Goal: Task Accomplishment & Management: Use online tool/utility

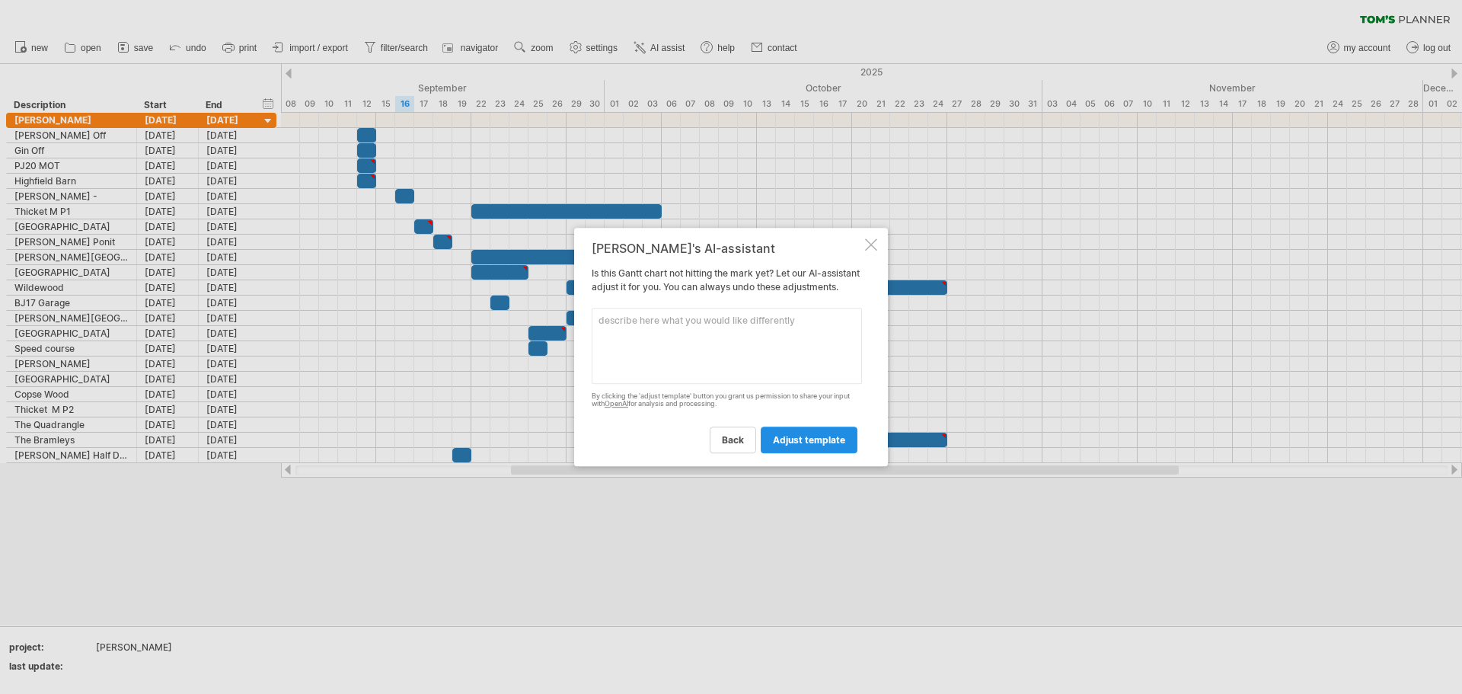
click at [797, 446] on span "adjust template" at bounding box center [809, 439] width 72 height 11
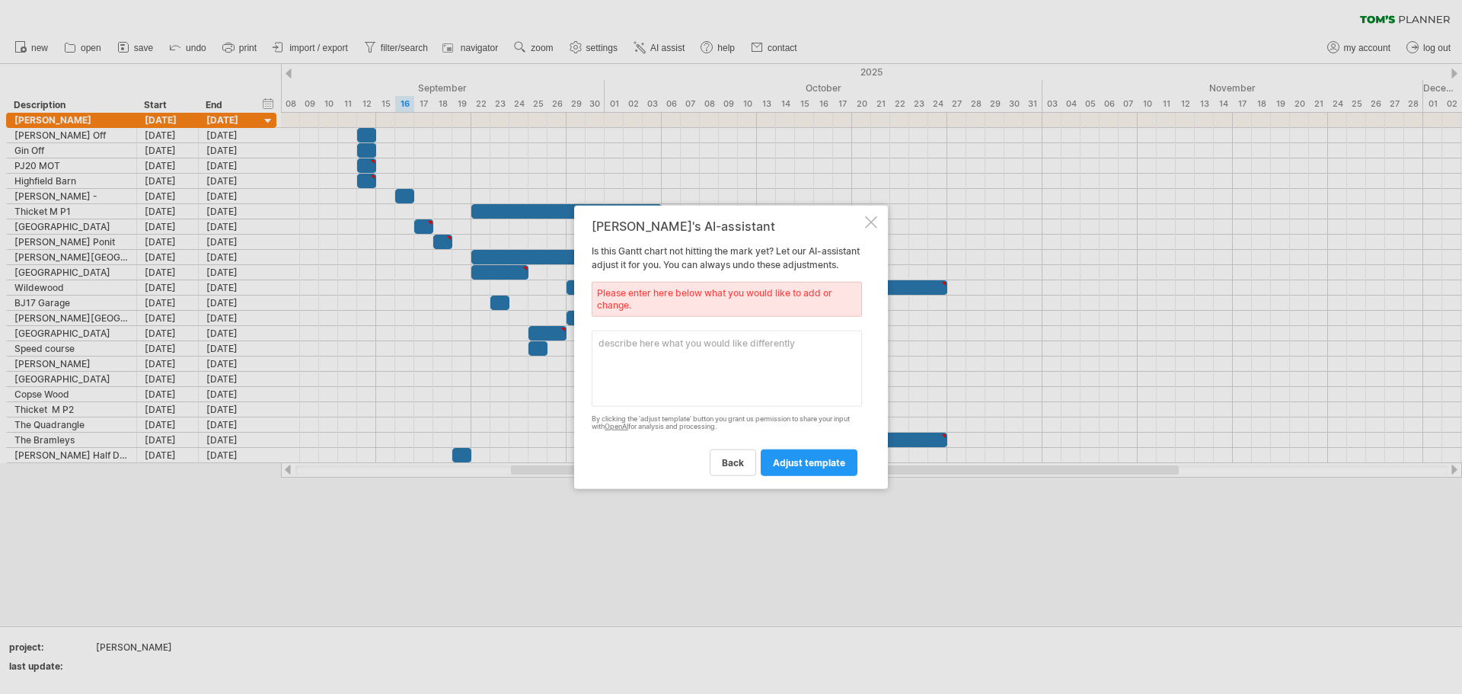
click at [718, 359] on textarea at bounding box center [727, 368] width 270 height 76
click at [739, 468] on span "back" at bounding box center [733, 462] width 22 height 11
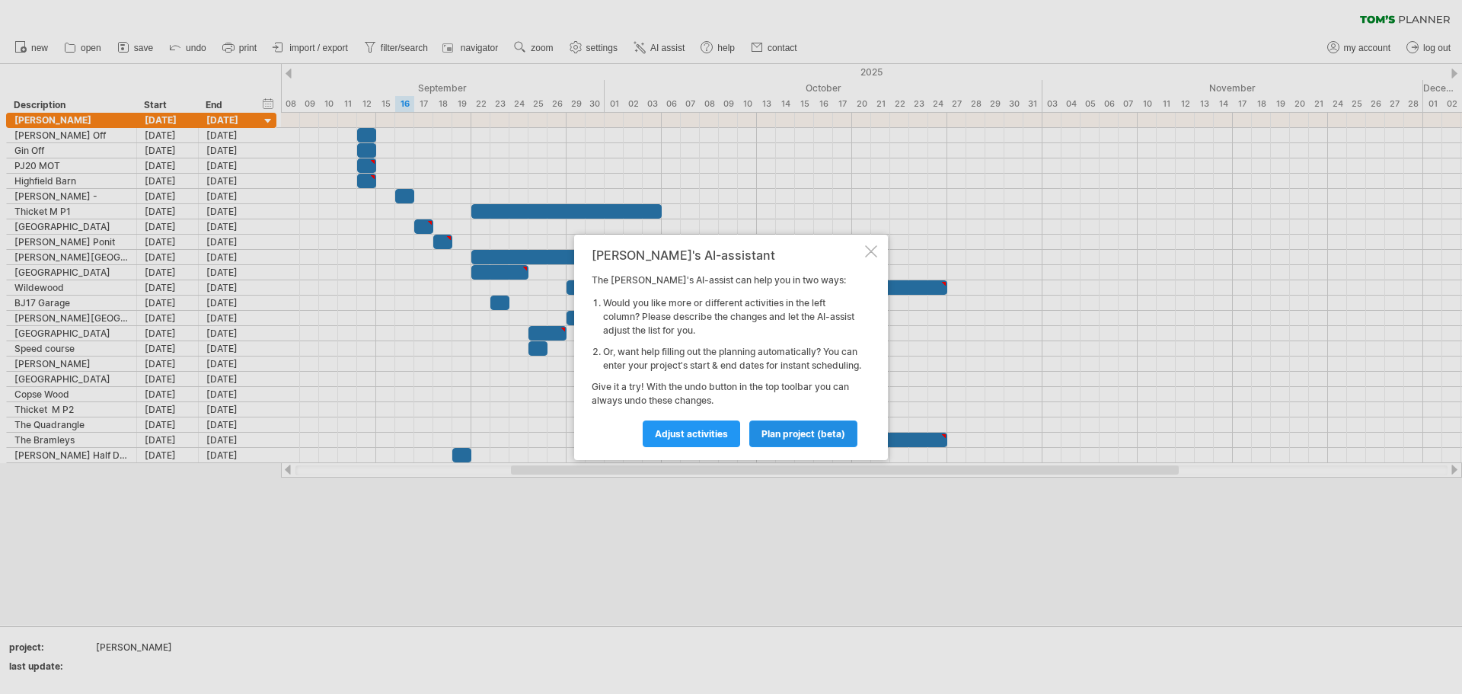
click at [772, 437] on span "plan project (beta)" at bounding box center [804, 433] width 84 height 11
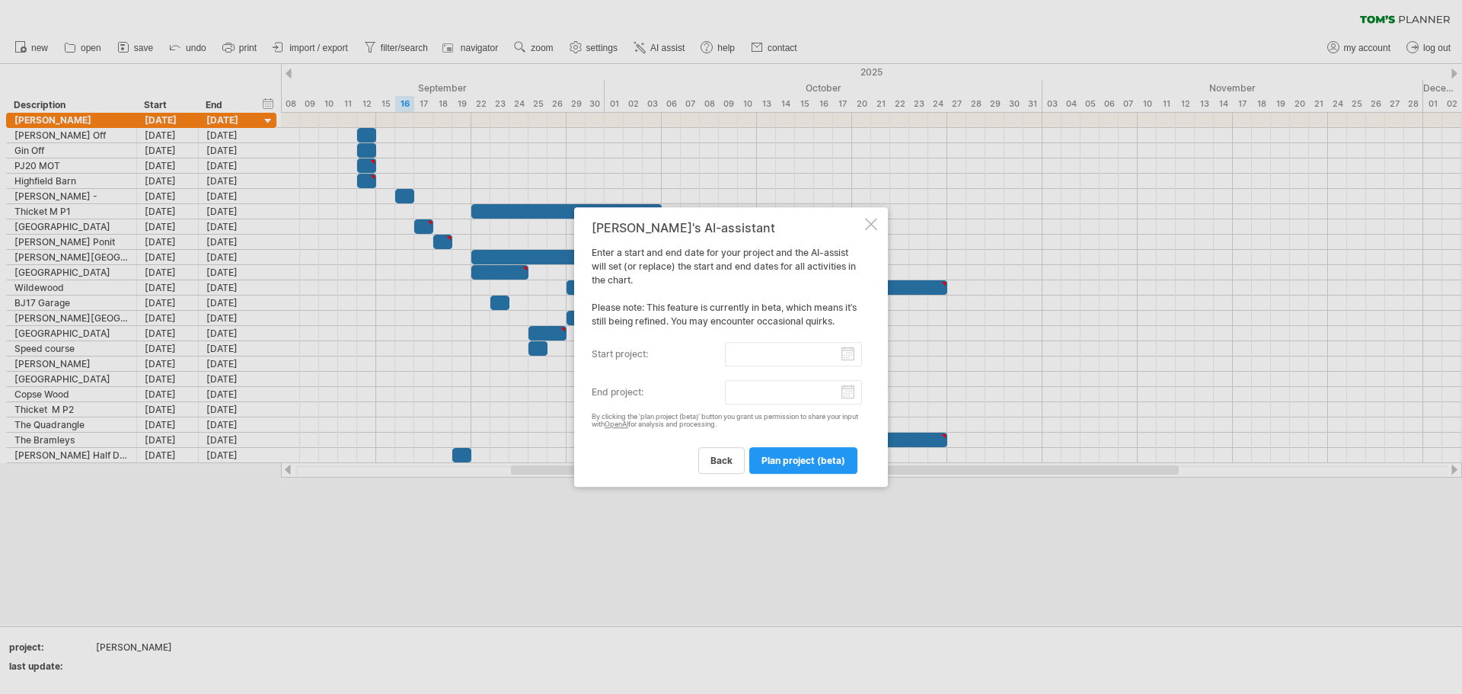
click at [718, 456] on span "back" at bounding box center [722, 460] width 22 height 11
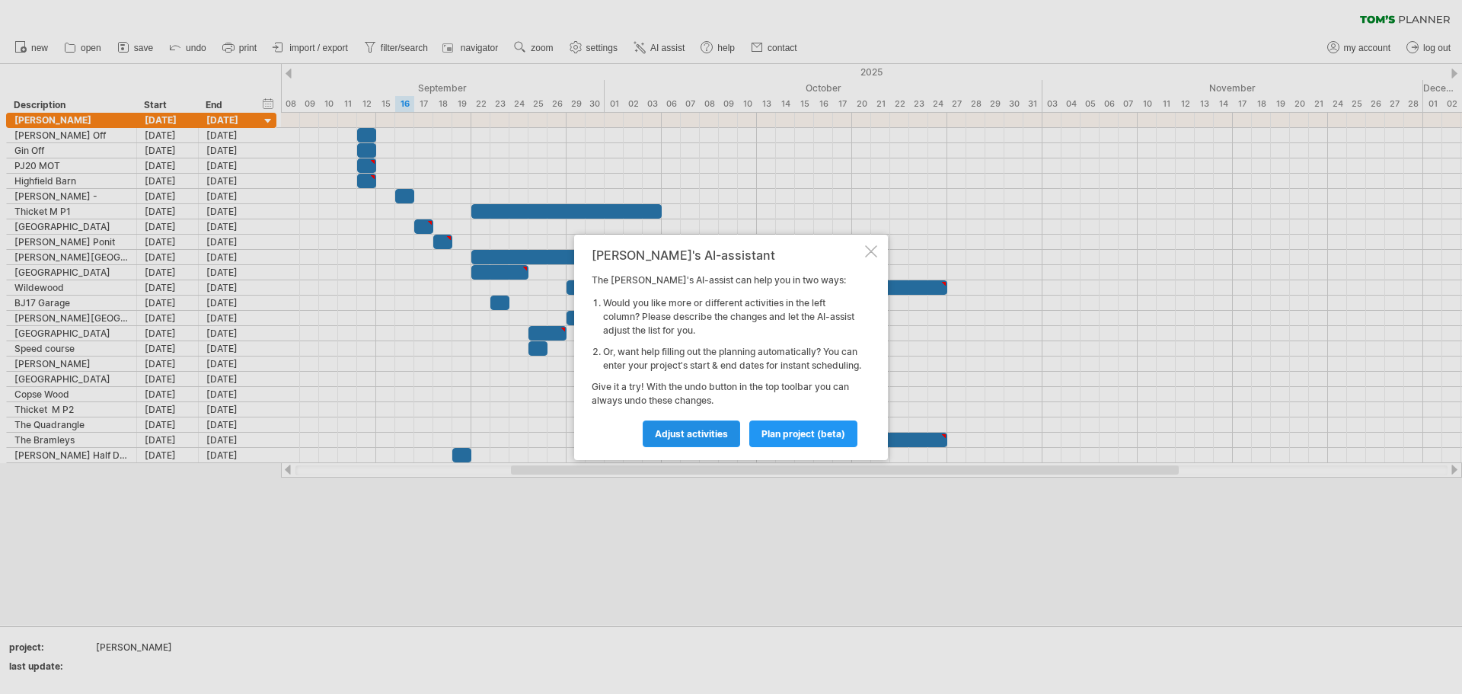
click at [707, 447] on link "Adjust activities" at bounding box center [691, 433] width 97 height 27
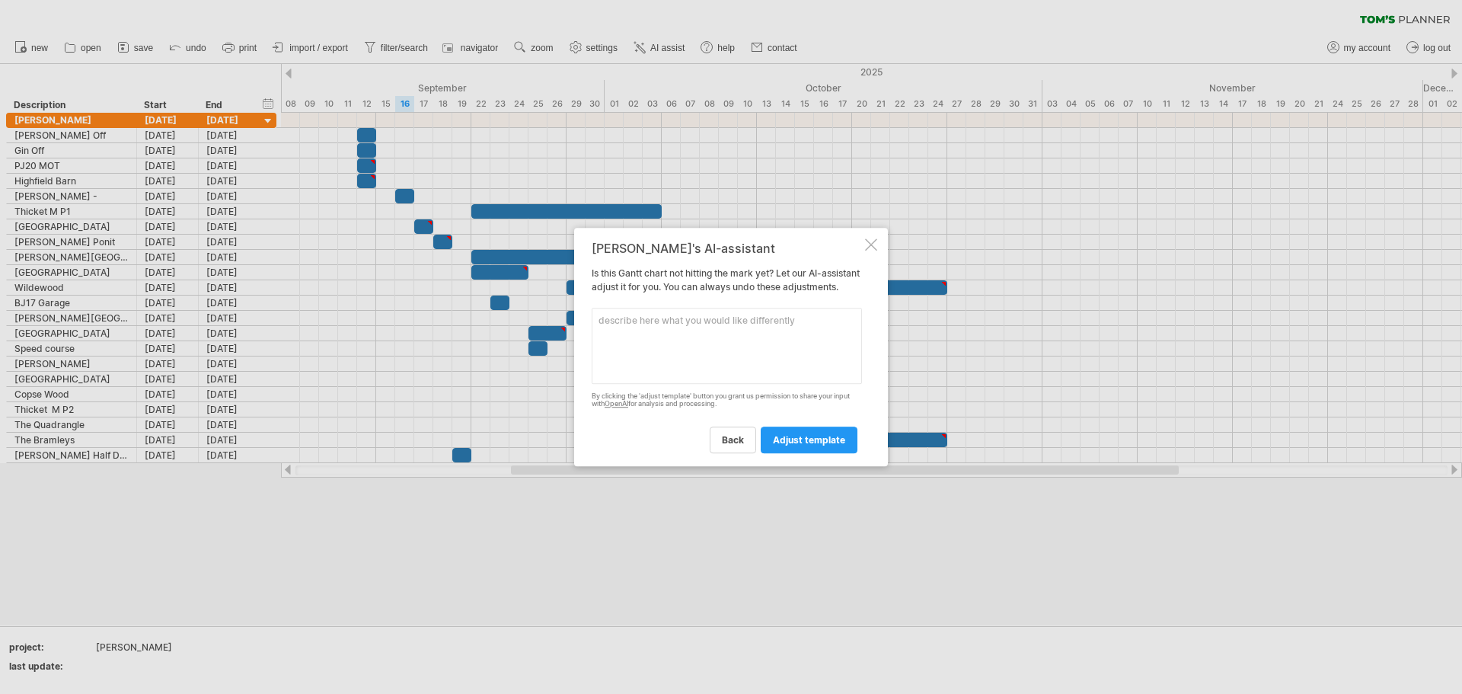
click at [648, 339] on textarea at bounding box center [727, 346] width 270 height 76
type textarea "colours"
click at [826, 446] on span "adjust template" at bounding box center [809, 439] width 72 height 11
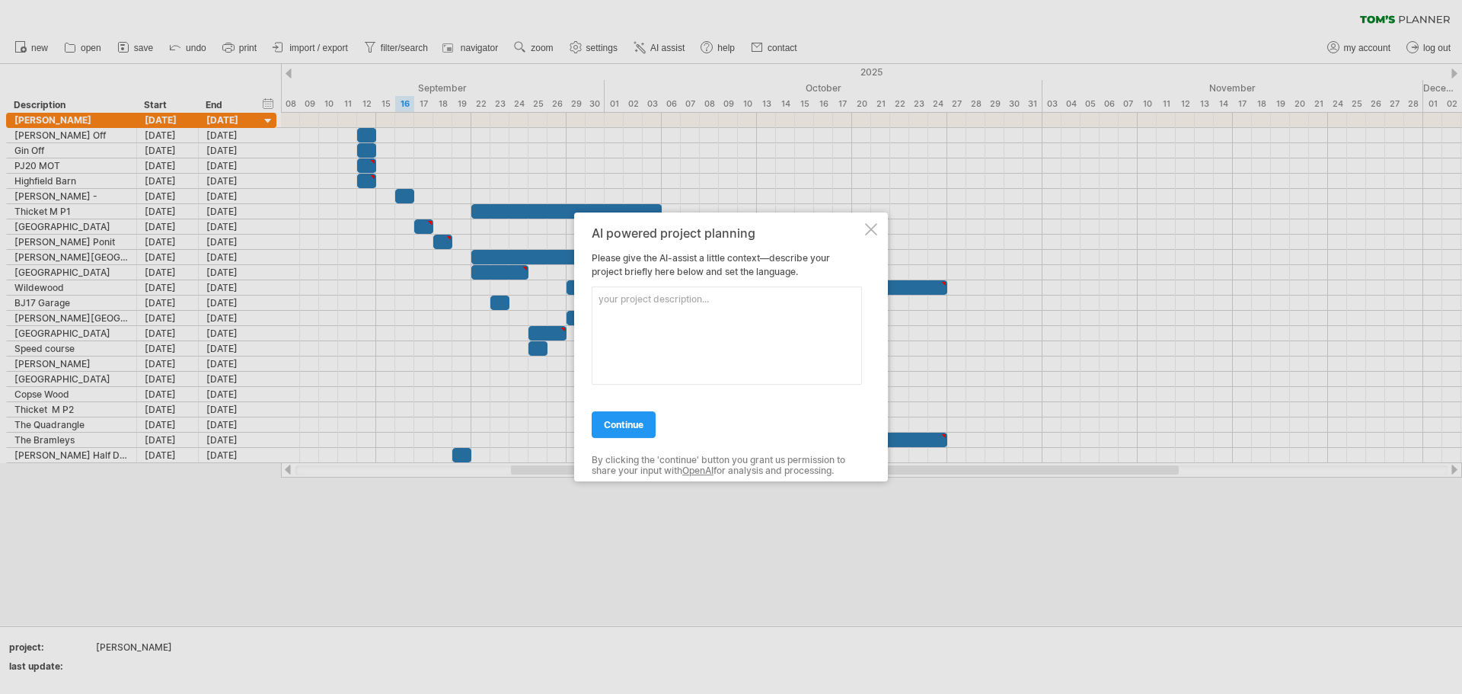
click at [646, 310] on textarea at bounding box center [727, 335] width 270 height 98
type textarea "vary colours"
click at [628, 414] on link "continue" at bounding box center [624, 424] width 64 height 27
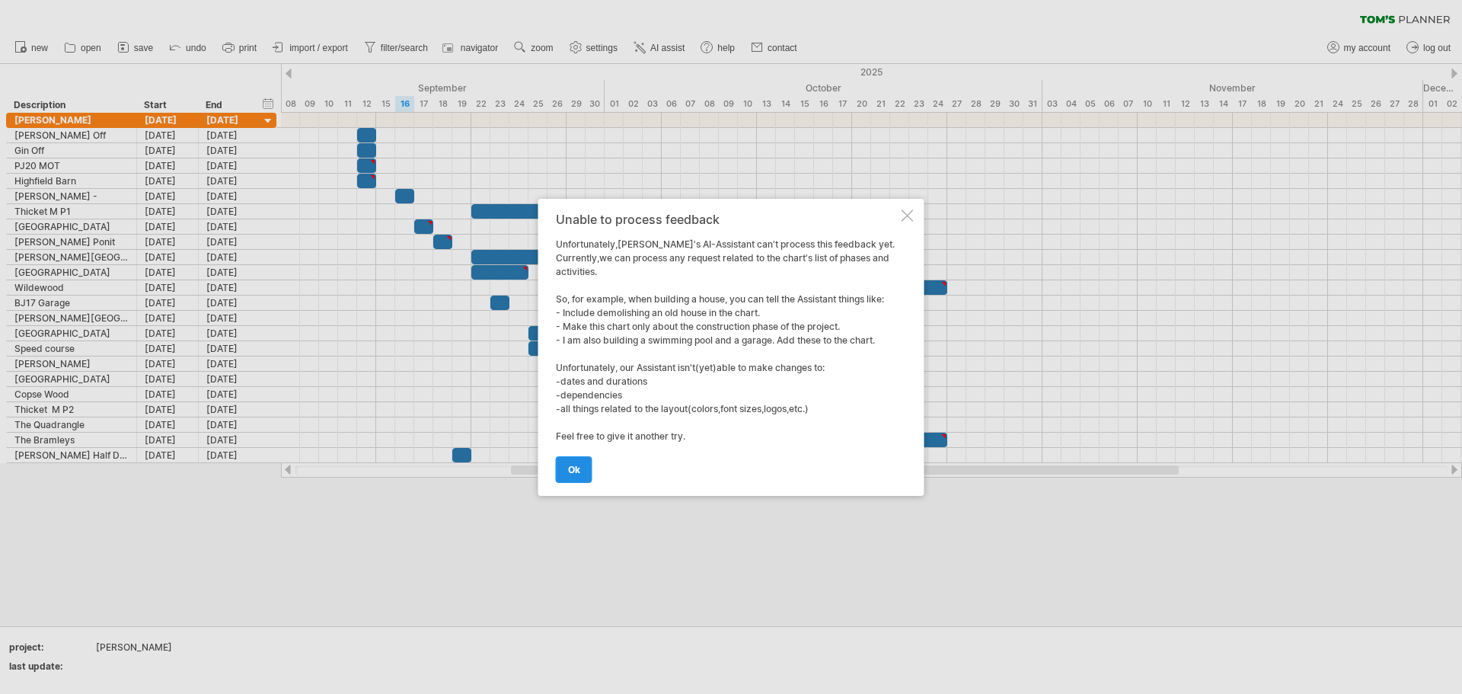
click at [571, 477] on link "ok" at bounding box center [574, 469] width 37 height 27
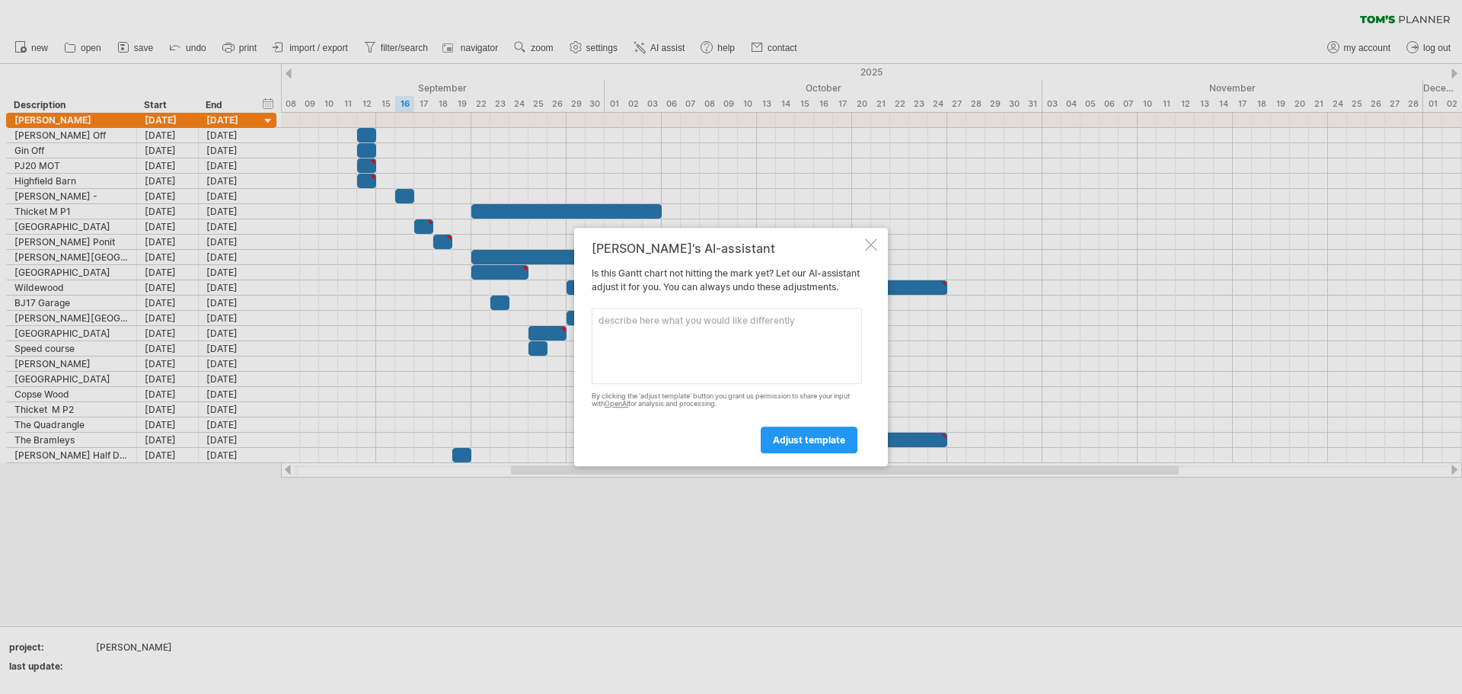
click at [876, 239] on div at bounding box center [871, 244] width 12 height 12
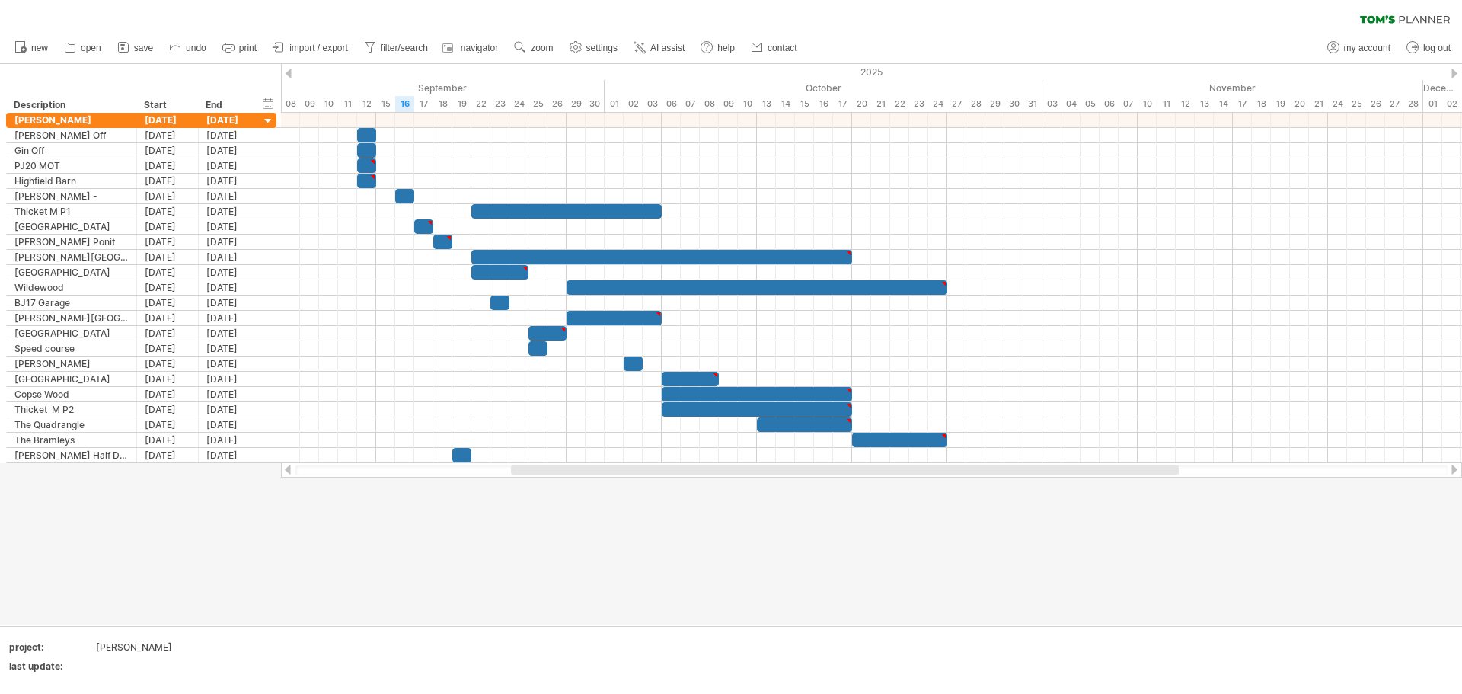
click at [541, 522] on div at bounding box center [731, 344] width 1462 height 561
click at [125, 45] on rect at bounding box center [122, 45] width 5 height 2
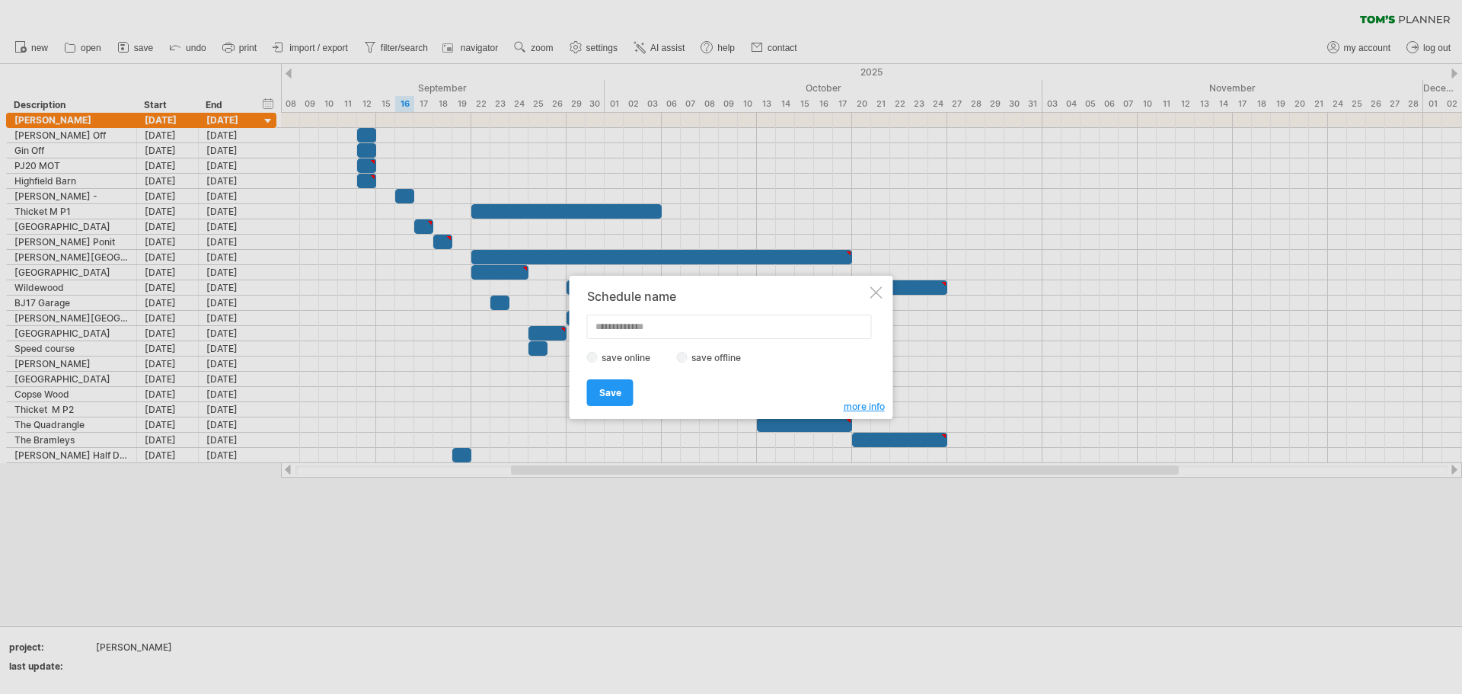
click at [624, 330] on input "text" at bounding box center [729, 327] width 285 height 24
type input "**********"
click at [610, 397] on span "Save" at bounding box center [610, 392] width 22 height 11
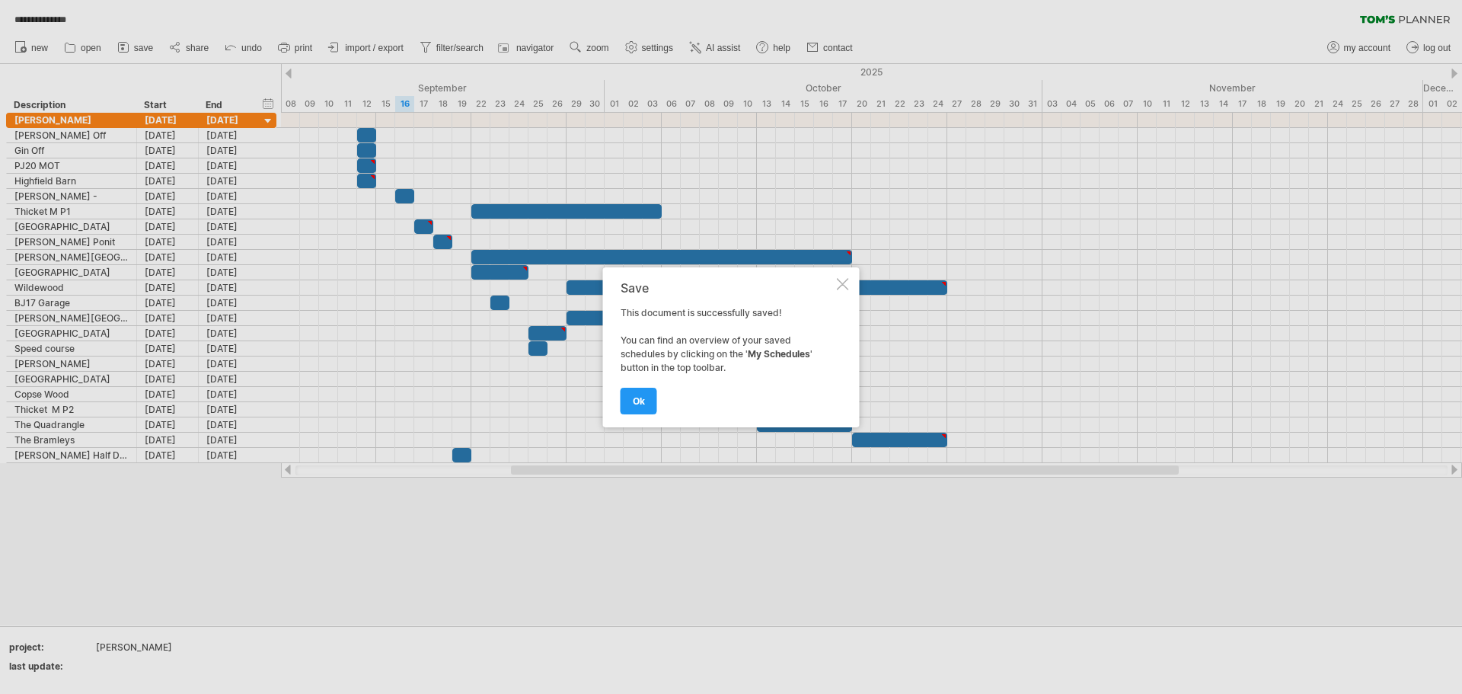
click at [637, 403] on span "ok" at bounding box center [639, 400] width 12 height 11
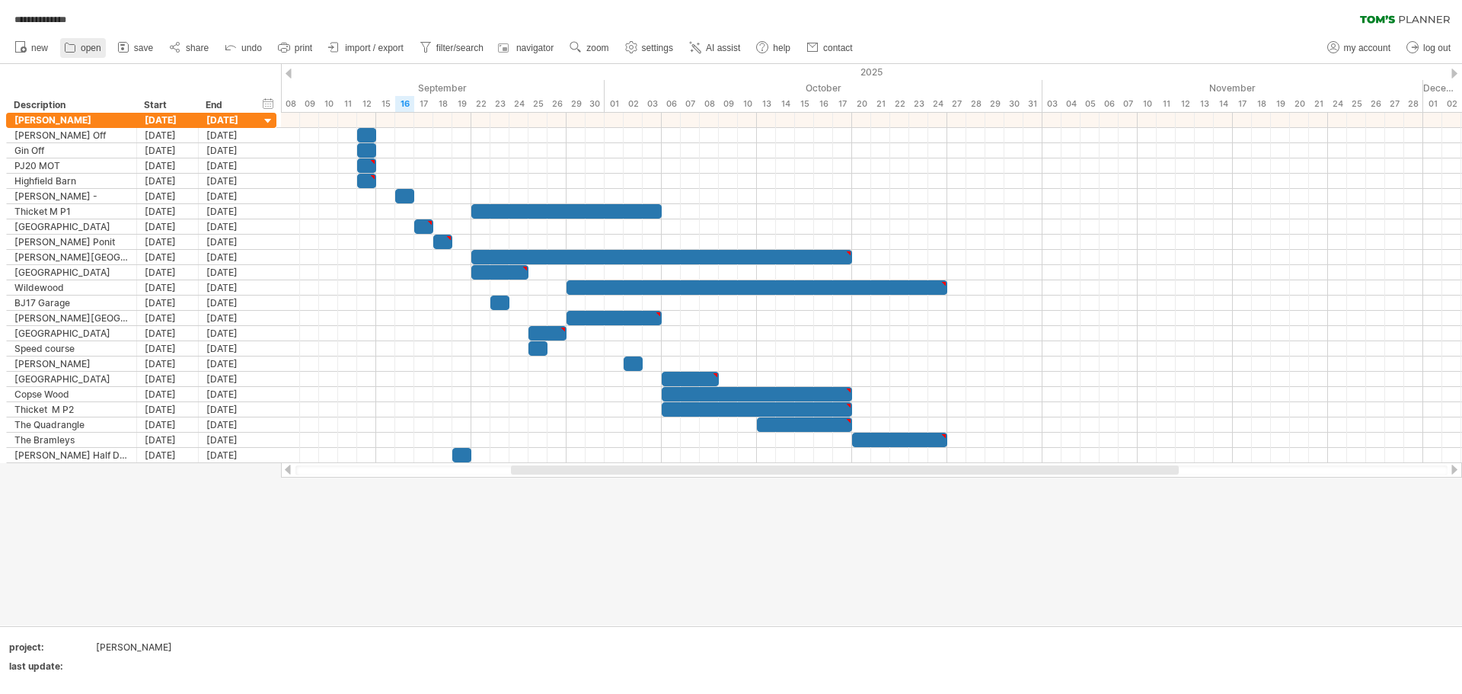
click at [88, 46] on span "open" at bounding box center [91, 48] width 21 height 11
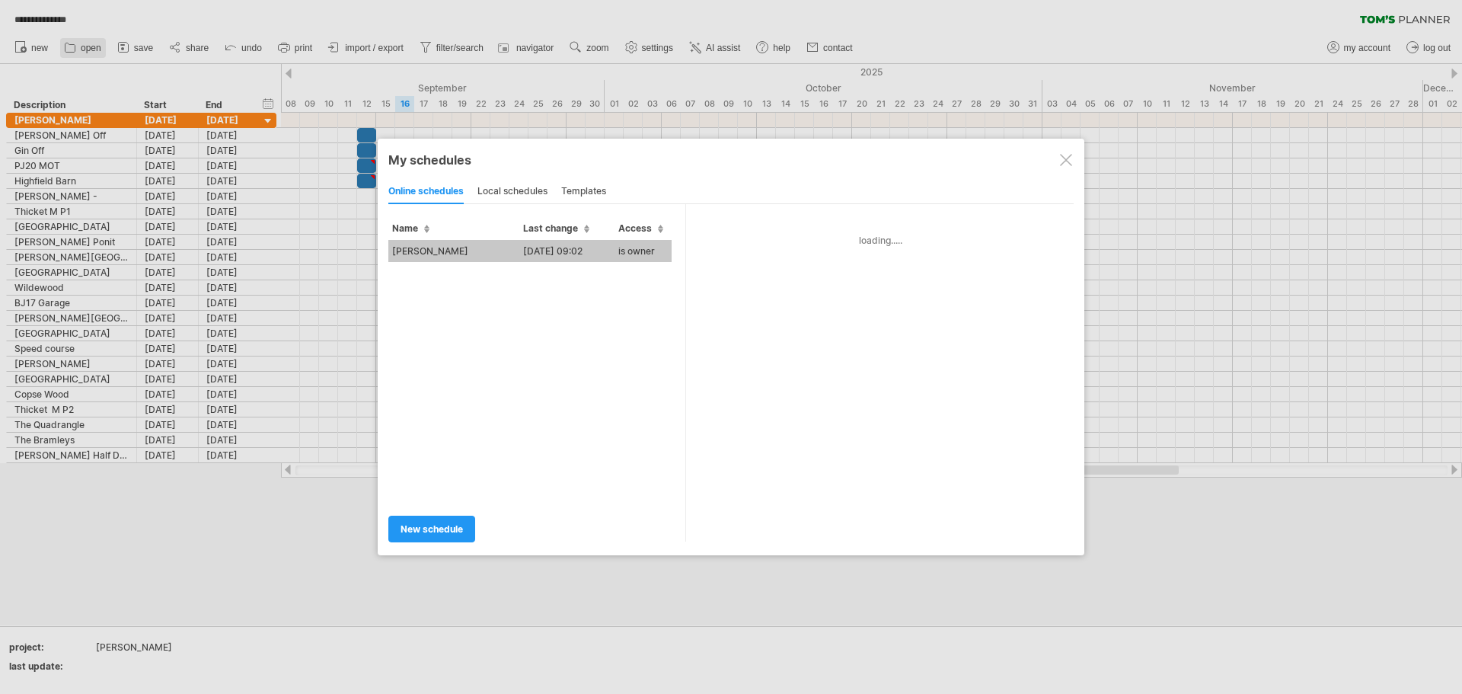
type input "**********"
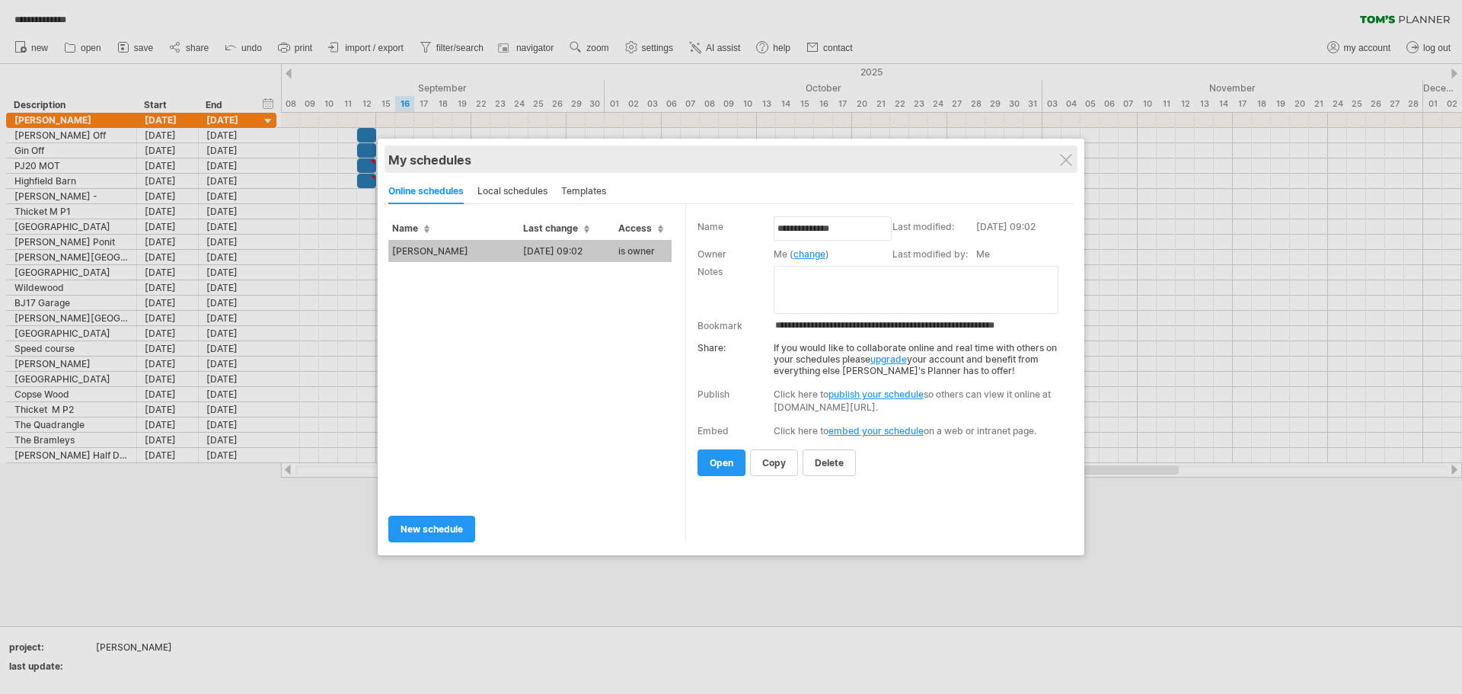
click at [1073, 158] on div "My schedules" at bounding box center [730, 159] width 685 height 15
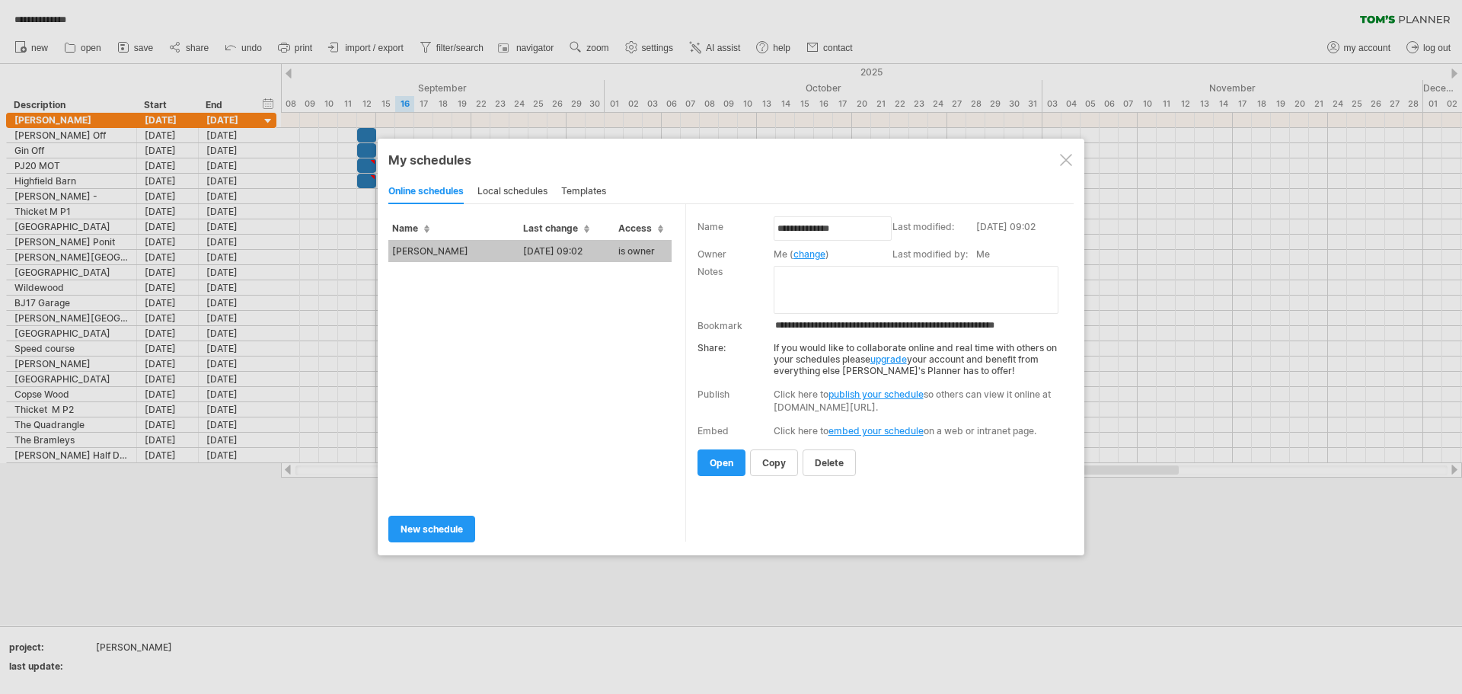
click at [1061, 154] on div at bounding box center [1066, 160] width 12 height 12
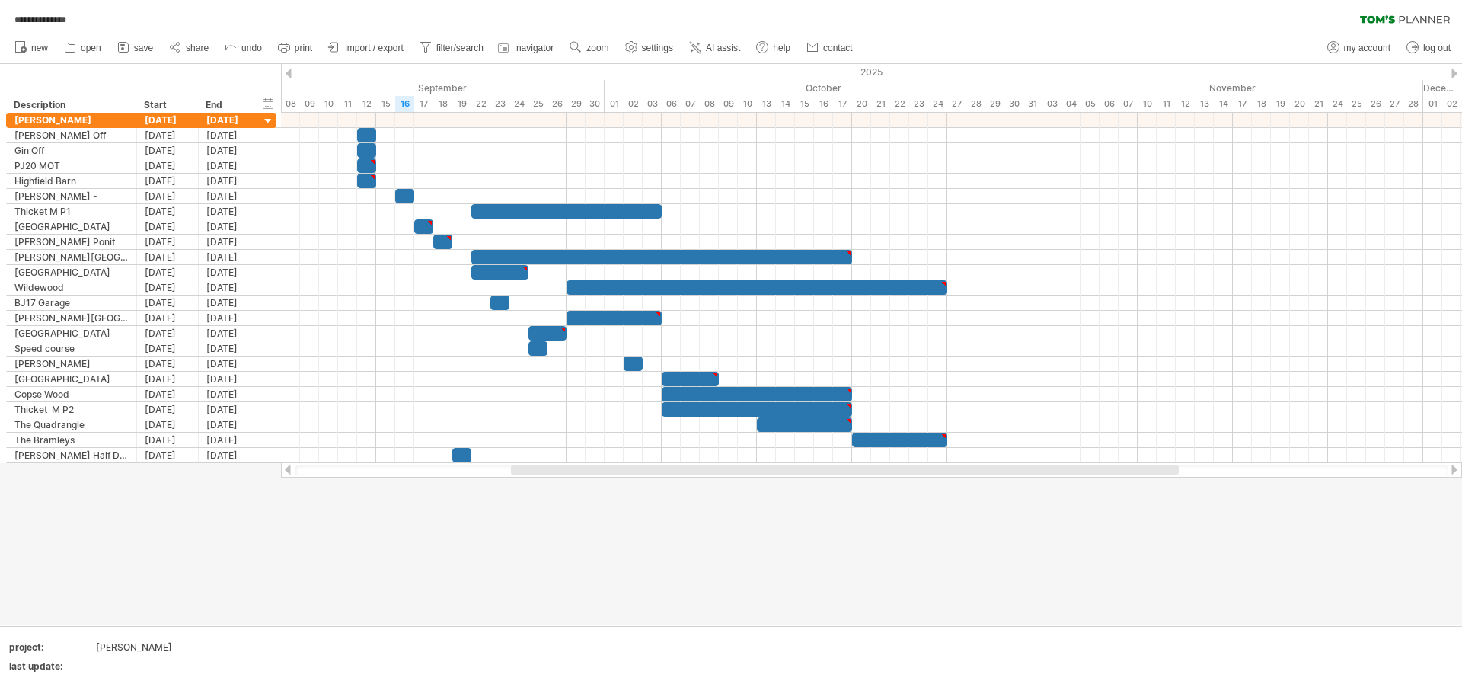
click at [1035, 46] on div "new" at bounding box center [731, 48] width 1462 height 32
click at [465, 538] on div at bounding box center [731, 344] width 1462 height 561
click at [929, 3] on div "**********" at bounding box center [731, 16] width 1462 height 32
drag, startPoint x: 749, startPoint y: 559, endPoint x: 577, endPoint y: 662, distance: 201.1
click at [746, 557] on div at bounding box center [731, 344] width 1462 height 561
